Goal: Use online tool/utility

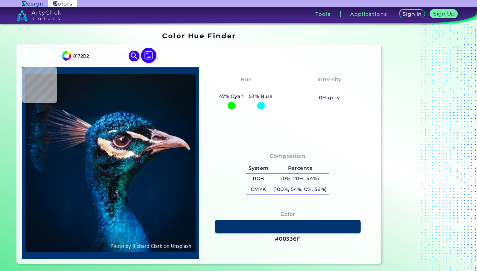
click at [74, 57] on input "8172B2" at bounding box center [100, 55] width 59 height 9
type input "#8172B2"
type input "#8172b2"
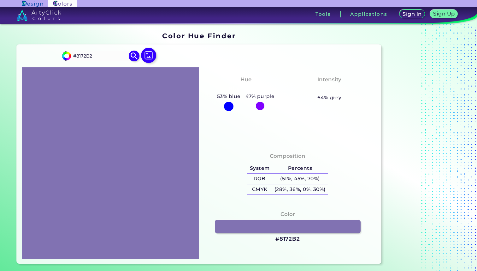
drag, startPoint x: 94, startPoint y: 55, endPoint x: 71, endPoint y: 55, distance: 22.7
click at [71, 54] on div "#8172b2 #8172B2 Acadia ◉ Acid Green ◉ Aero Blue ◉ Alabaster ◉ Albescent White ◉…" at bounding box center [100, 56] width 76 height 10
click at [108, 58] on input "#8172B2" at bounding box center [100, 55] width 59 height 9
click at [107, 56] on input "#8172B2" at bounding box center [100, 55] width 59 height 9
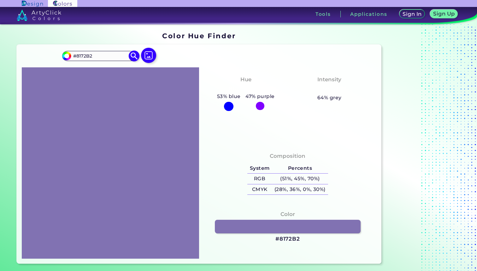
paste input "CC79A7"
type input "#CC79A7"
click at [135, 55] on img at bounding box center [134, 55] width 11 height 11
type input "#cc79a7"
